Goal: Browse casually

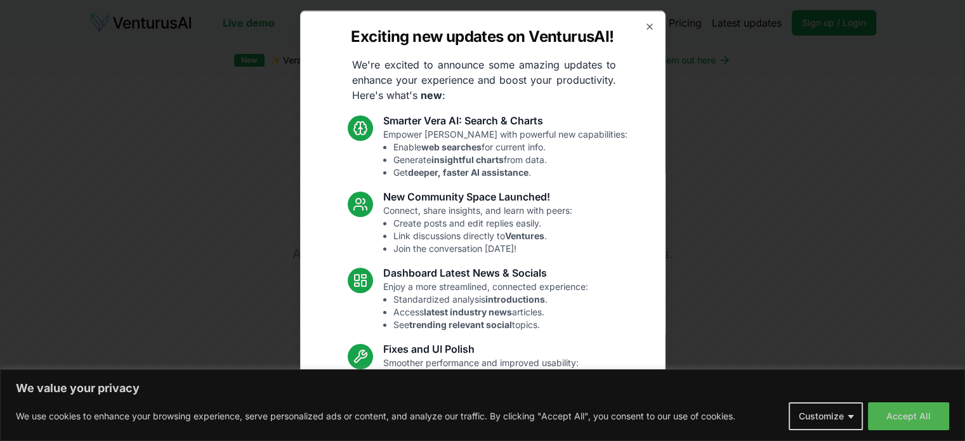
click at [643, 20] on div "Exciting new updates on VenturusAI! We're excited to announce some amazing upda…" at bounding box center [482, 220] width 365 height 421
click at [645, 27] on icon "button" at bounding box center [650, 26] width 10 height 10
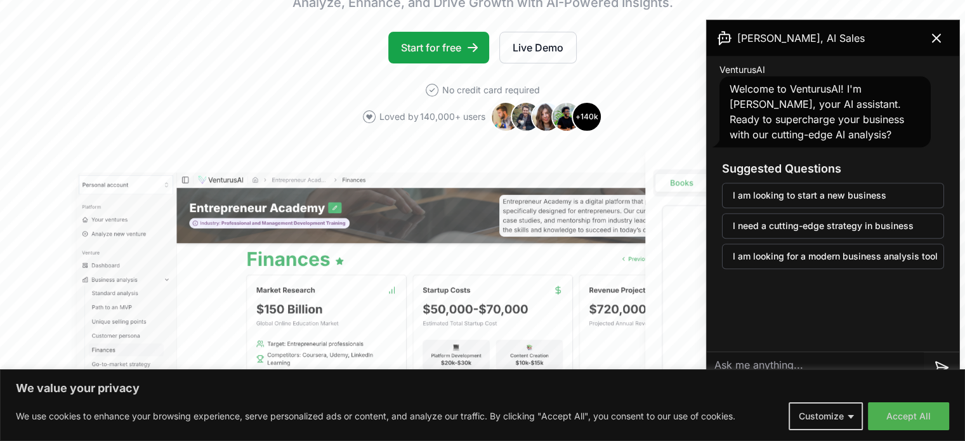
scroll to position [254, 0]
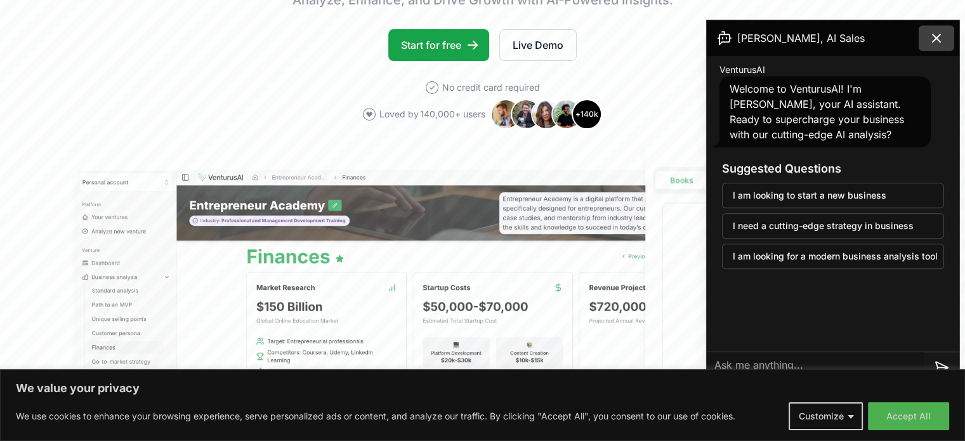
click at [942, 36] on icon at bounding box center [936, 37] width 15 height 15
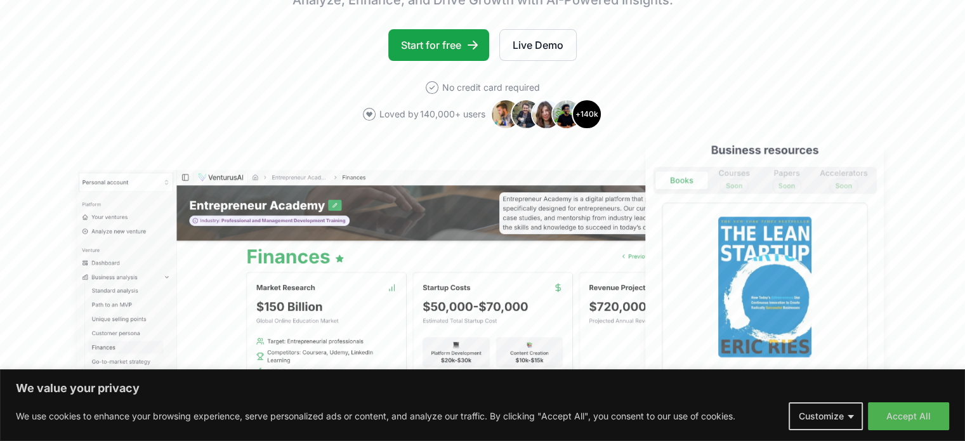
scroll to position [63, 0]
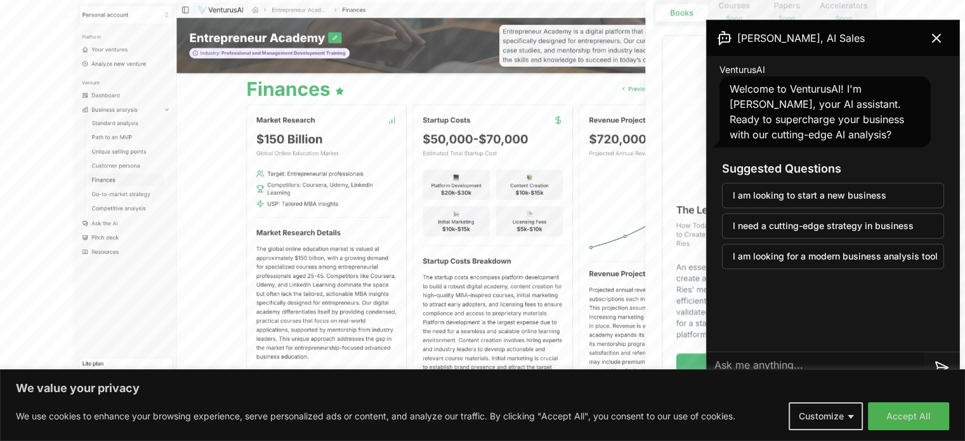
scroll to position [444, 0]
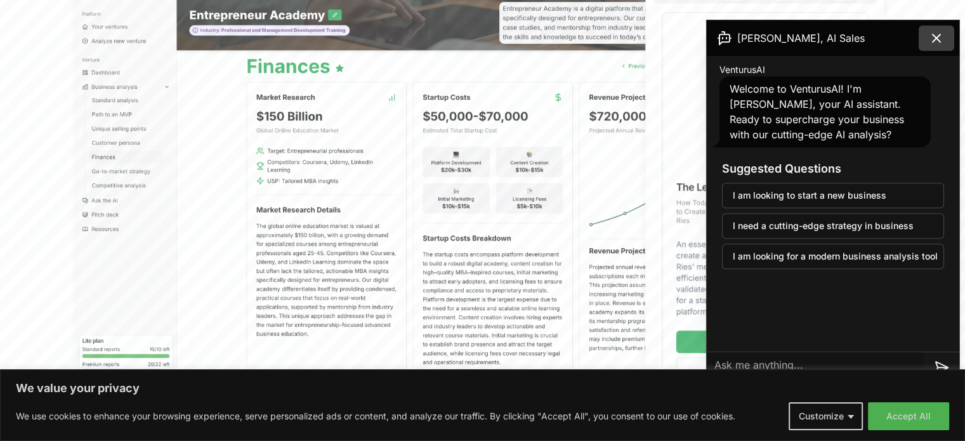
click at [934, 27] on button at bounding box center [937, 37] width 36 height 25
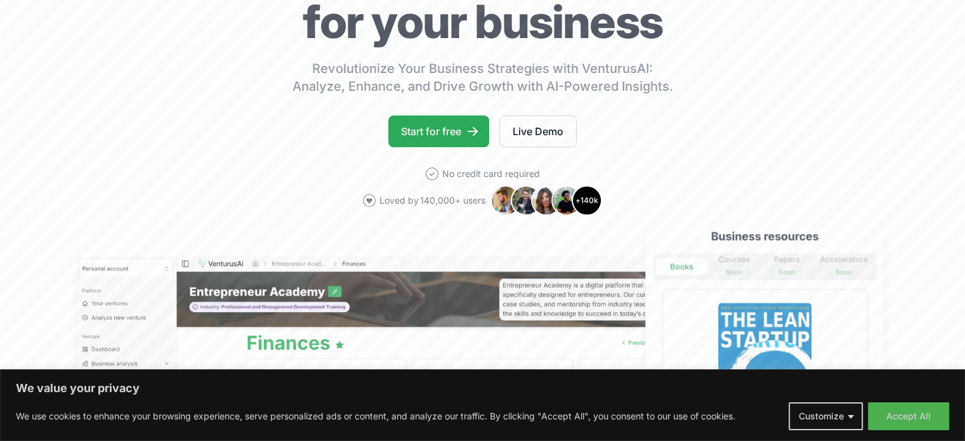
scroll to position [190, 0]
